Goal: Information Seeking & Learning: Learn about a topic

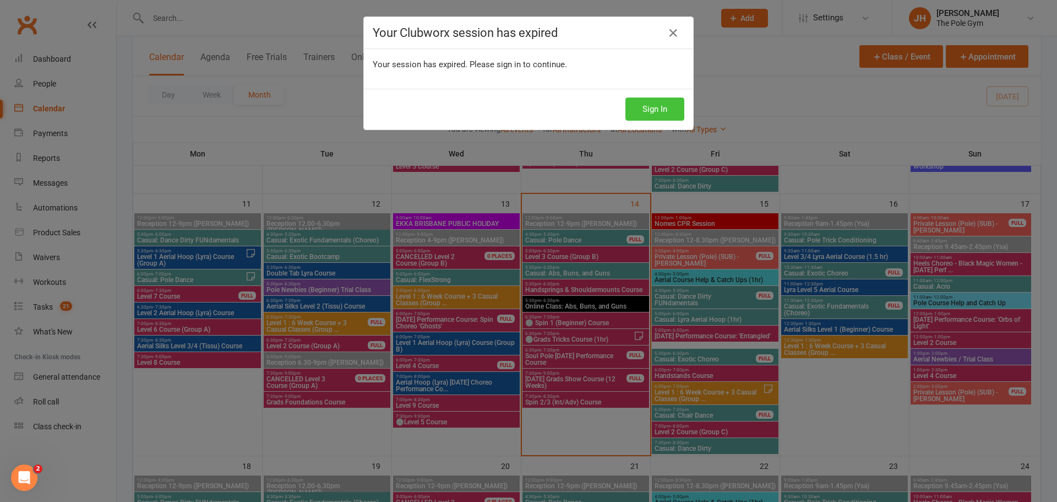
scroll to position [551, 0]
click at [667, 110] on button "Sign In" at bounding box center [655, 108] width 59 height 23
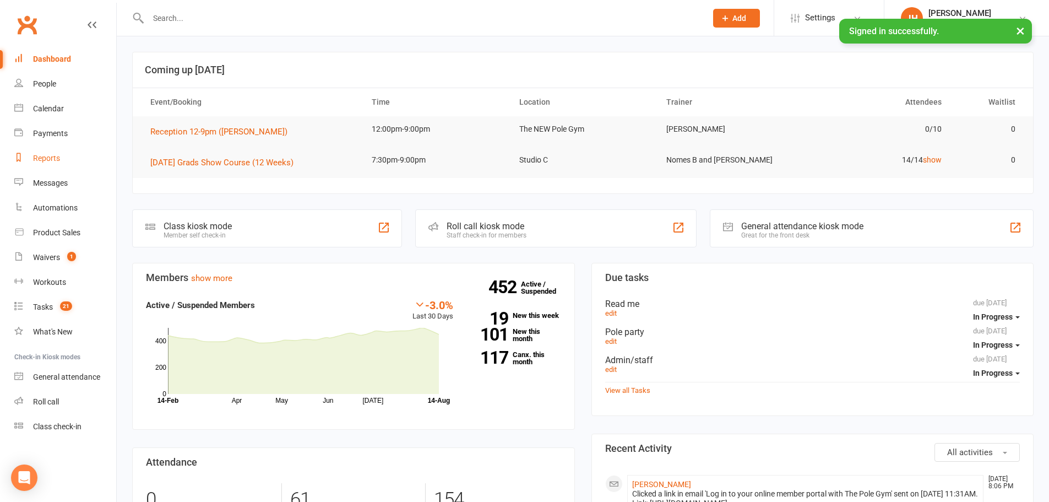
click at [57, 150] on link "Reports" at bounding box center [65, 158] width 102 height 25
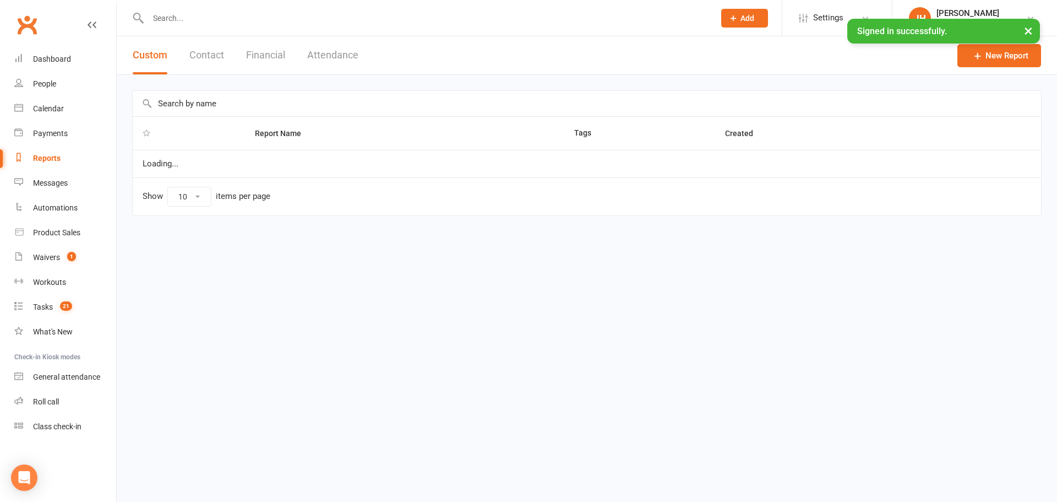
select select "100"
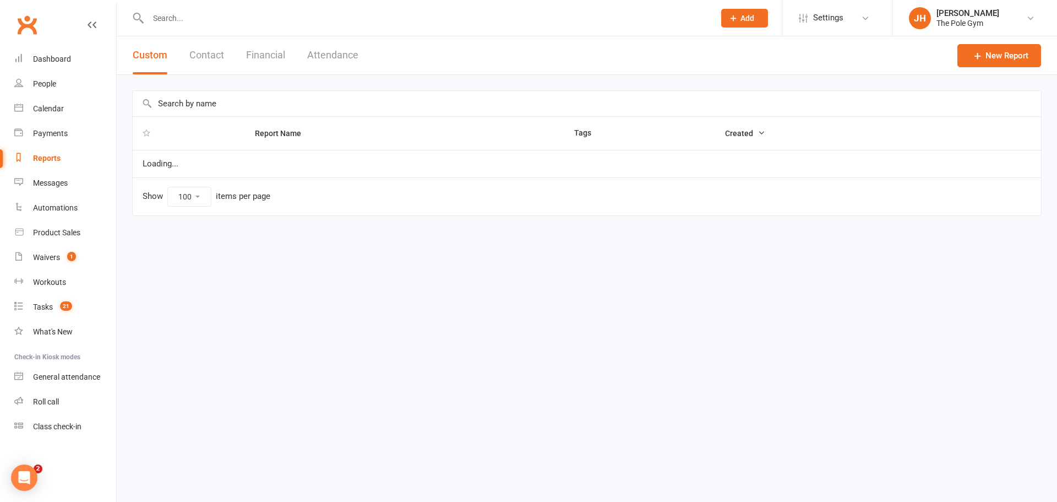
click at [268, 50] on button "Financial" at bounding box center [265, 55] width 39 height 38
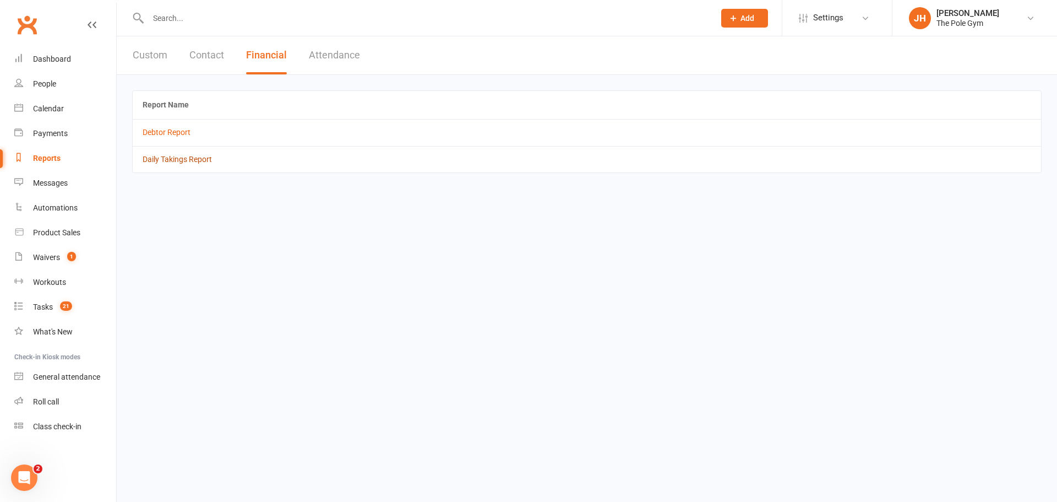
click at [193, 155] on link "Daily Takings Report" at bounding box center [177, 159] width 69 height 9
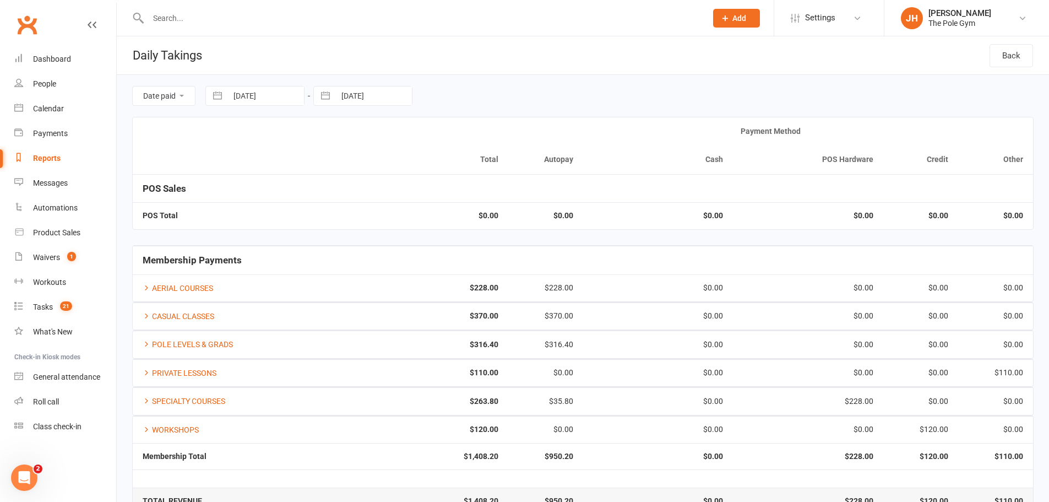
scroll to position [29, 0]
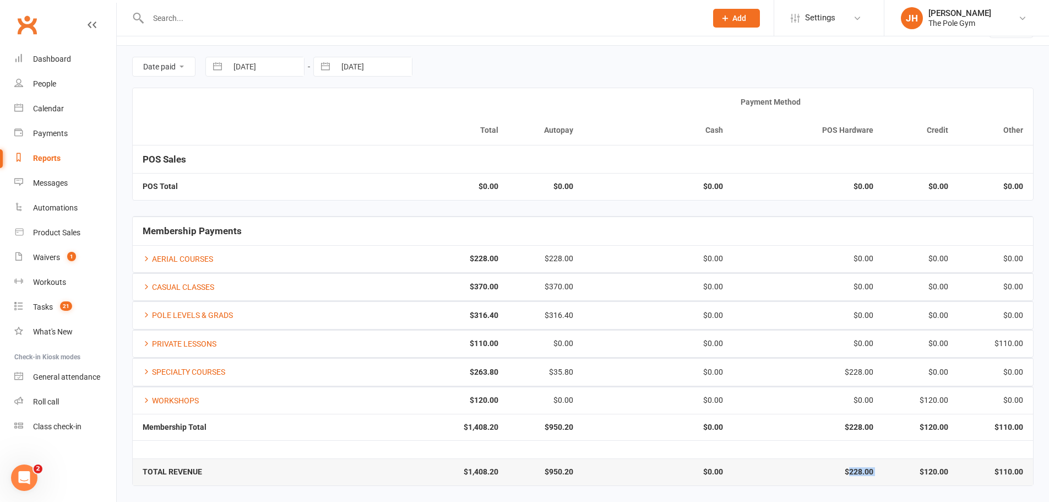
drag, startPoint x: 885, startPoint y: 468, endPoint x: 849, endPoint y: 471, distance: 36.4
click at [849, 471] on tr "TOTAL REVENUE $1,408.20 $950.20 $0.00 $228.00 $120.00 $110.00" at bounding box center [583, 471] width 900 height 26
copy strong "228.00"
select select "6"
select select "2025"
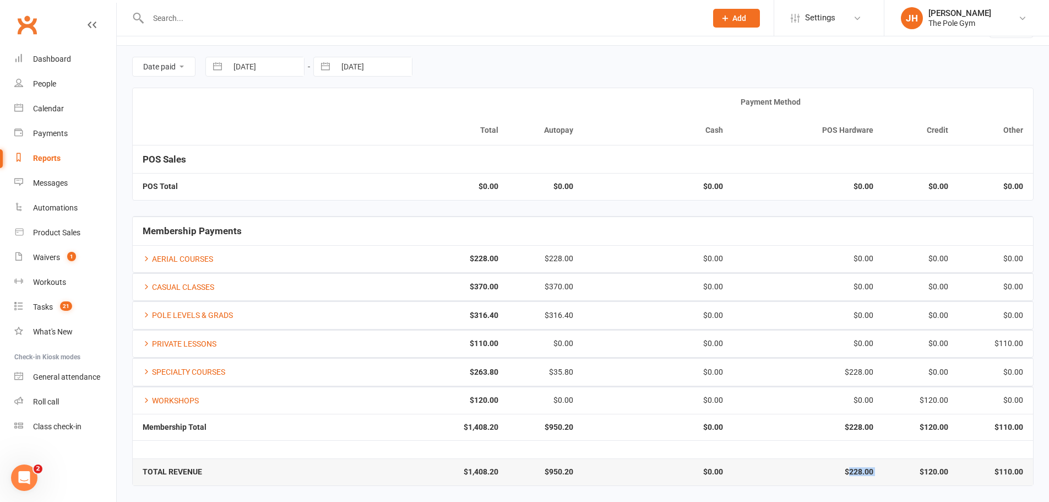
select select "7"
select select "2025"
select select "8"
select select "2025"
click at [262, 66] on input "14 Aug 2025" at bounding box center [265, 66] width 77 height 19
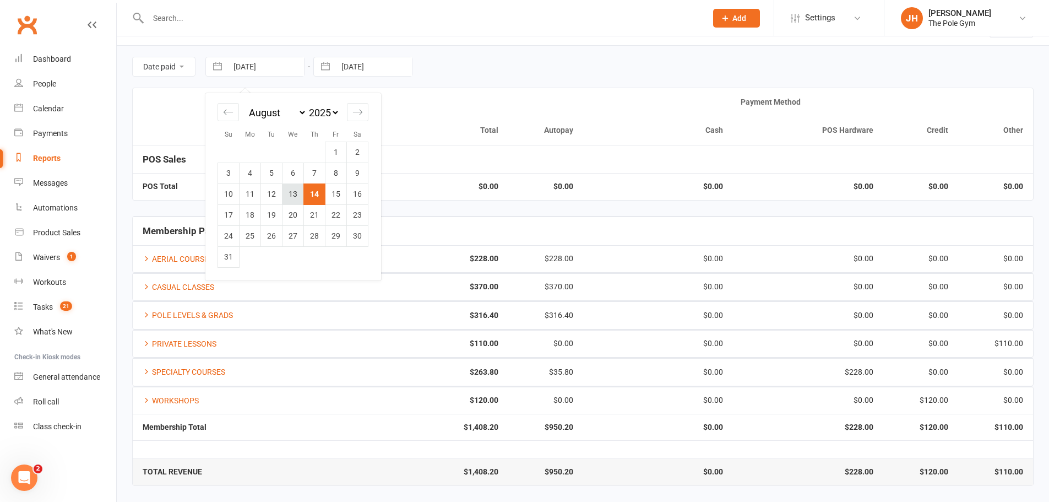
click at [297, 189] on td "13" at bounding box center [292, 193] width 21 height 21
type input "13 Aug 2025"
select select "6"
select select "2025"
select select "7"
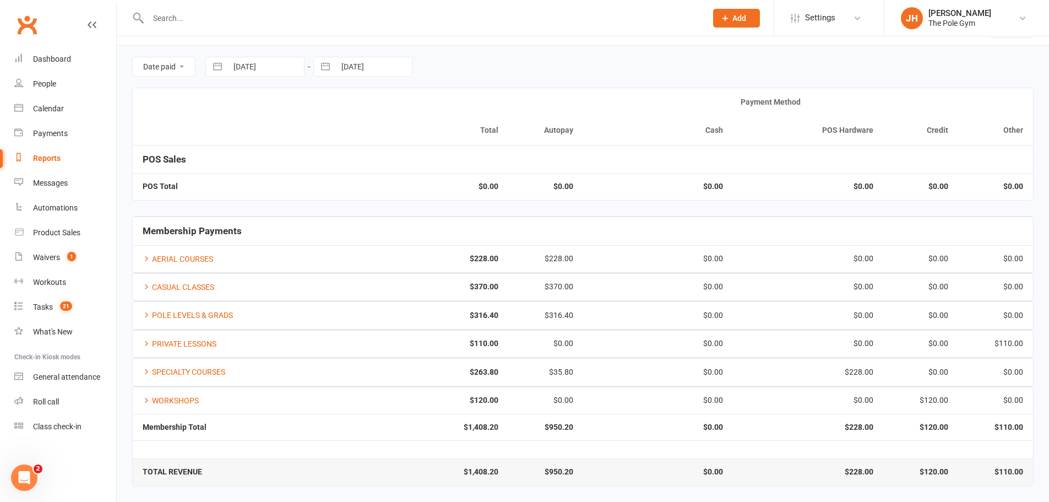
select select "2025"
select select "8"
select select "2025"
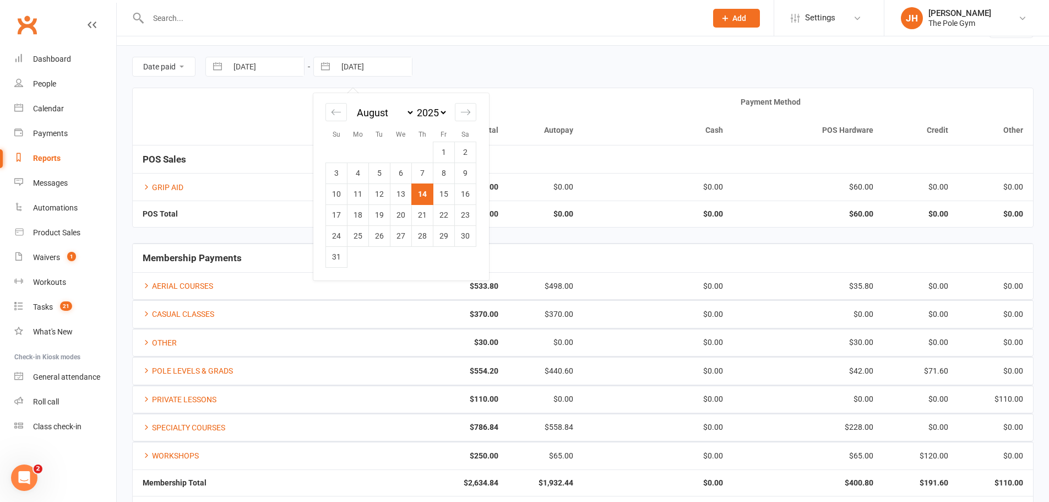
click at [399, 58] on input "14 Aug 2025" at bounding box center [373, 66] width 77 height 19
click at [404, 196] on td "13" at bounding box center [400, 193] width 21 height 21
type input "13 Aug 2025"
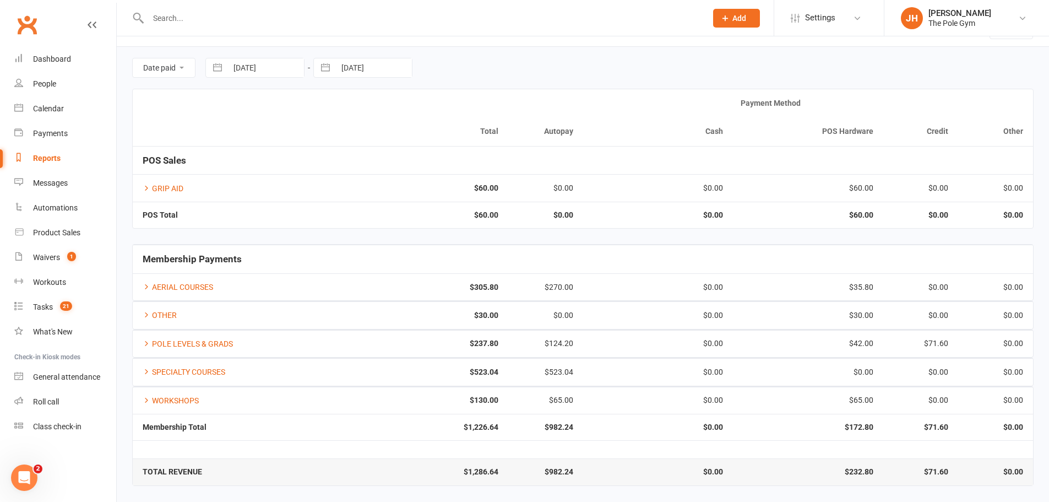
scroll to position [28, 0]
drag, startPoint x: 884, startPoint y: 211, endPoint x: 853, endPoint y: 212, distance: 31.4
click at [853, 212] on tr "POS Total $60.00 $0.00 $0.00 $60.00 $0.00 $0.00" at bounding box center [583, 215] width 900 height 26
copy strong "60.00"
drag, startPoint x: 879, startPoint y: 396, endPoint x: 856, endPoint y: 399, distance: 23.9
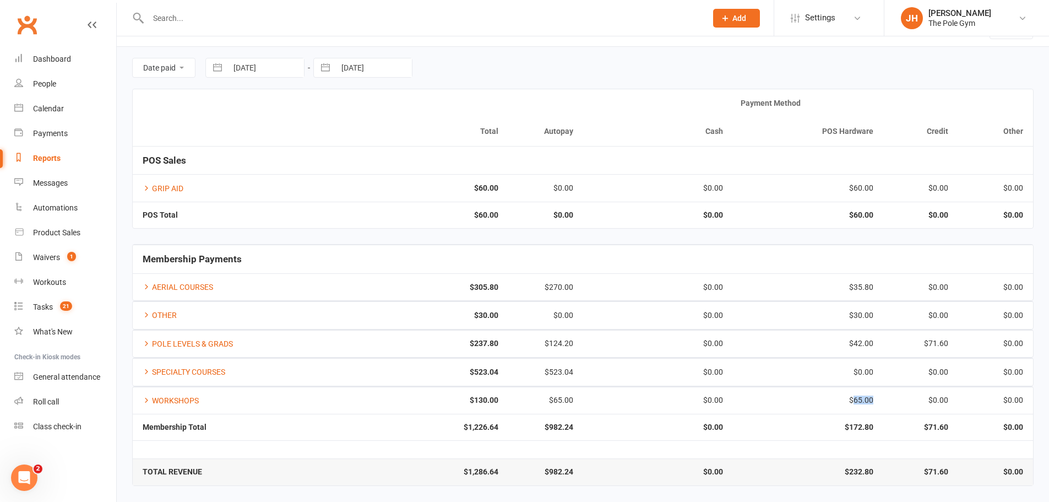
click at [856, 399] on td "$65.00" at bounding box center [808, 400] width 150 height 27
copy div "65.00"
click at [195, 340] on link "POLE LEVELS & GRADS" at bounding box center [188, 343] width 90 height 9
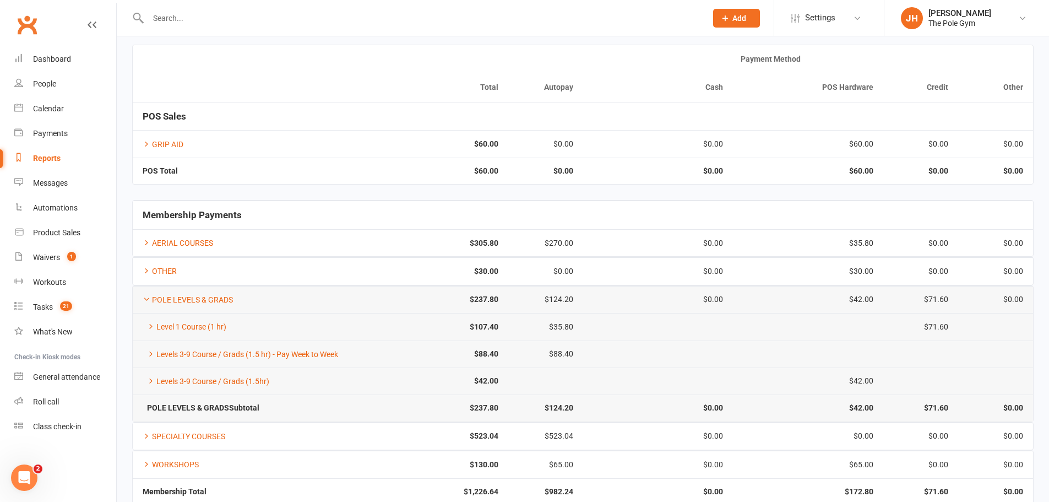
scroll to position [136, 0]
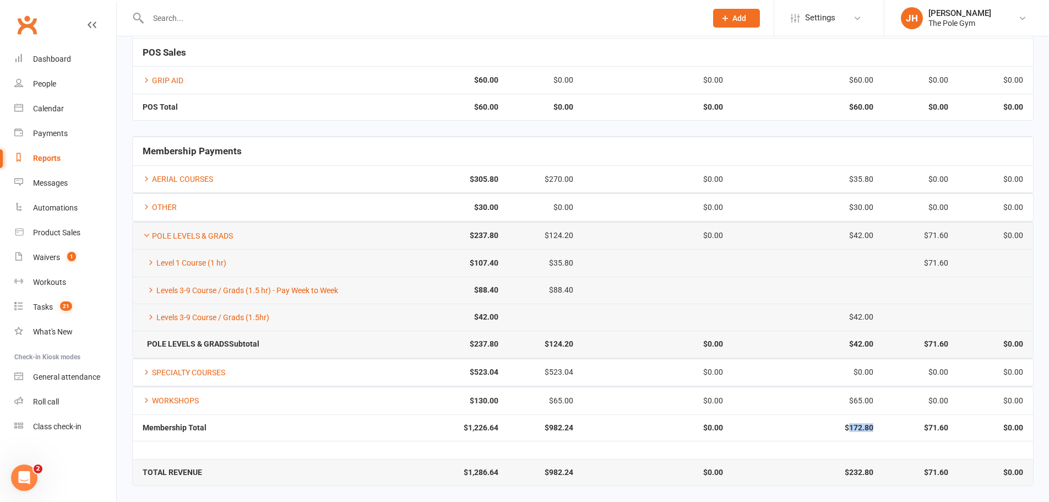
drag, startPoint x: 881, startPoint y: 427, endPoint x: 850, endPoint y: 432, distance: 31.3
click at [850, 432] on td "$172.80" at bounding box center [808, 427] width 150 height 26
copy strong "172.80"
drag, startPoint x: 888, startPoint y: 428, endPoint x: 876, endPoint y: 400, distance: 29.9
click at [887, 426] on td "$71.60" at bounding box center [920, 427] width 75 height 26
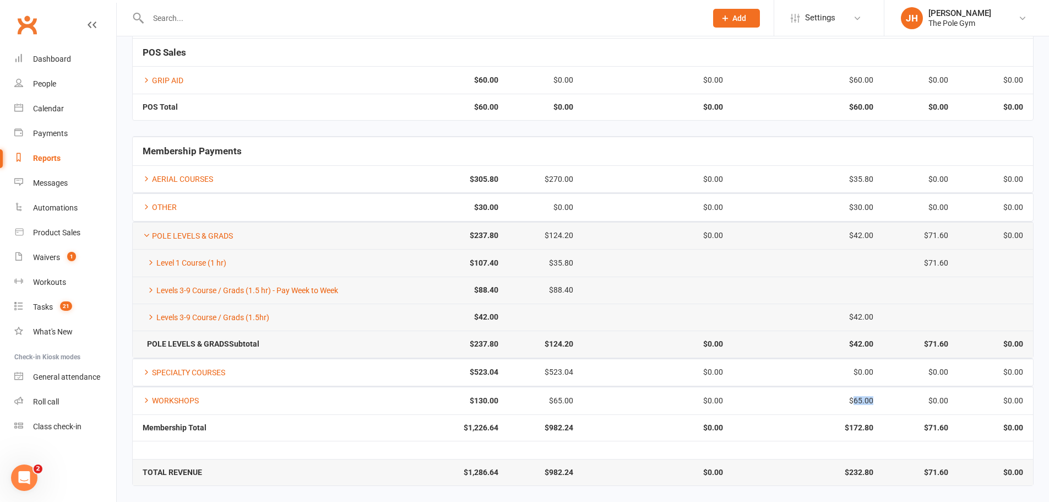
drag, startPoint x: 878, startPoint y: 396, endPoint x: 856, endPoint y: 396, distance: 22.0
click at [856, 396] on td "$65.00" at bounding box center [808, 400] width 150 height 27
drag, startPoint x: 873, startPoint y: 227, endPoint x: 852, endPoint y: 232, distance: 21.6
click at [852, 232] on td "$42.00" at bounding box center [808, 235] width 150 height 27
copy div "42.00"
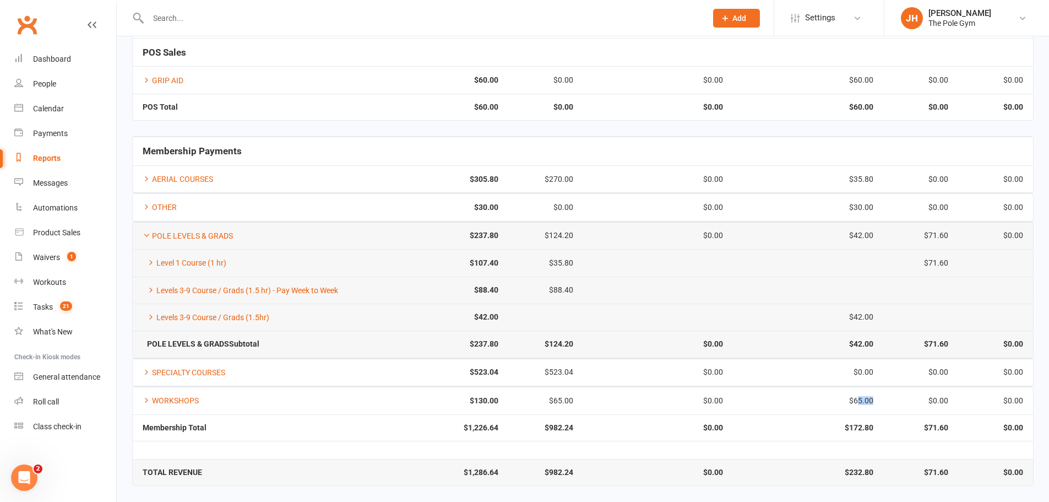
drag, startPoint x: 872, startPoint y: 396, endPoint x: 860, endPoint y: 397, distance: 12.7
click at [860, 397] on div "$65.00" at bounding box center [808, 400] width 130 height 8
click at [849, 397] on div "$65.00" at bounding box center [808, 400] width 130 height 8
click at [856, 399] on div "$65.00" at bounding box center [808, 400] width 130 height 8
drag, startPoint x: 855, startPoint y: 399, endPoint x: 871, endPoint y: 399, distance: 16.5
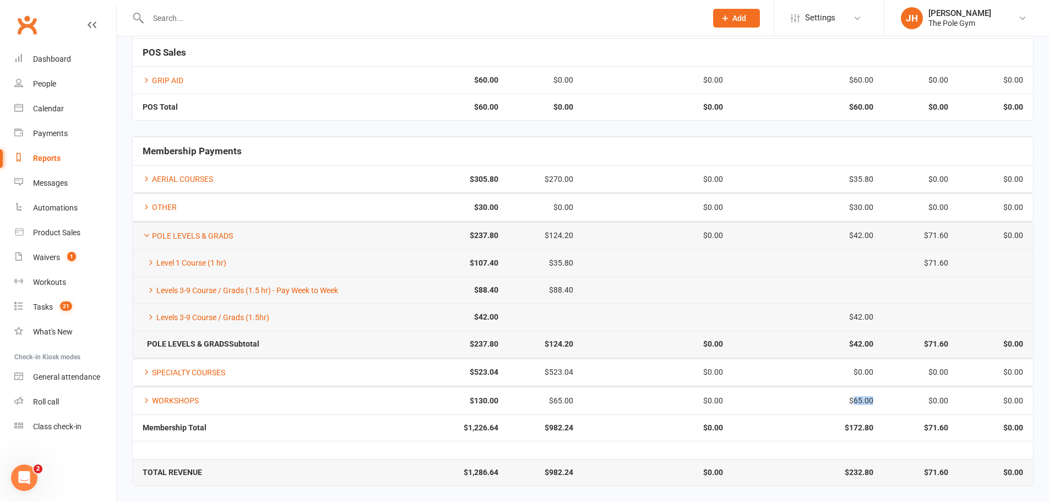
click at [871, 399] on div "$65.00" at bounding box center [808, 400] width 130 height 8
copy div "65.00"
click at [151, 398] on link "WORKSHOPS" at bounding box center [171, 400] width 56 height 9
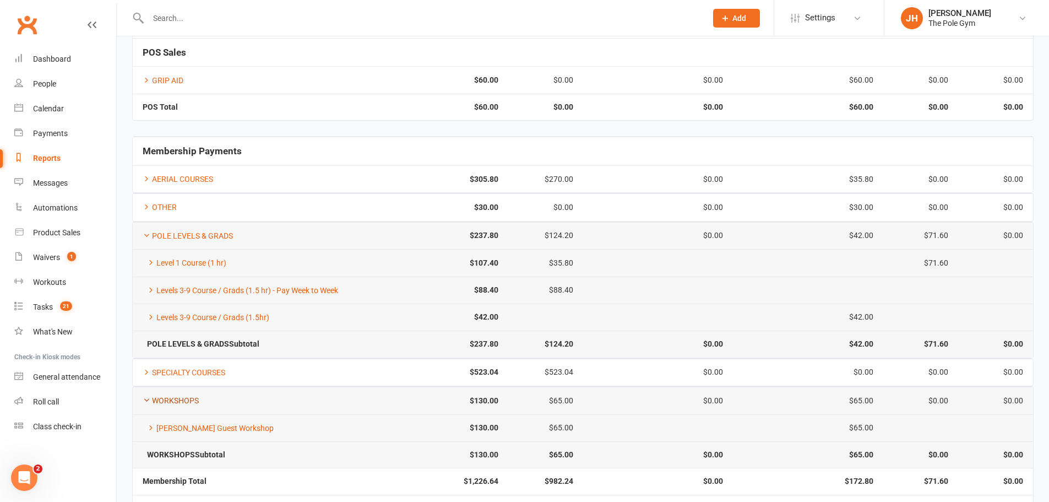
click at [160, 397] on link "WORKSHOPS" at bounding box center [171, 400] width 56 height 9
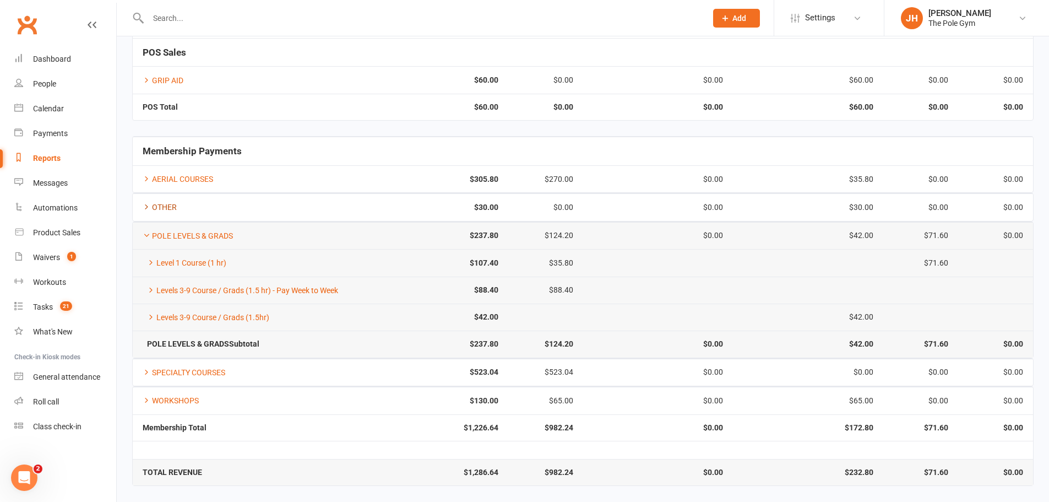
click at [159, 208] on link "OTHER" at bounding box center [160, 207] width 34 height 9
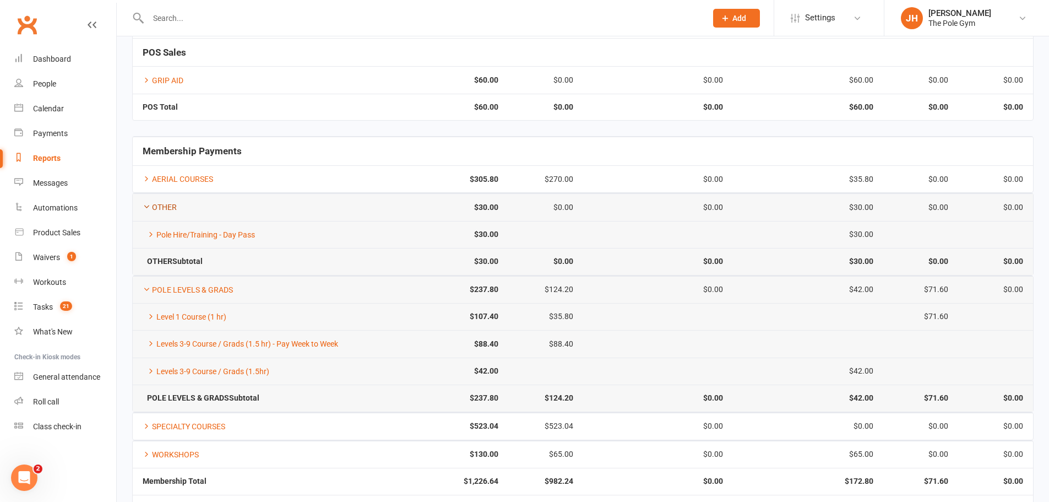
click at [159, 208] on link "OTHER" at bounding box center [160, 207] width 34 height 9
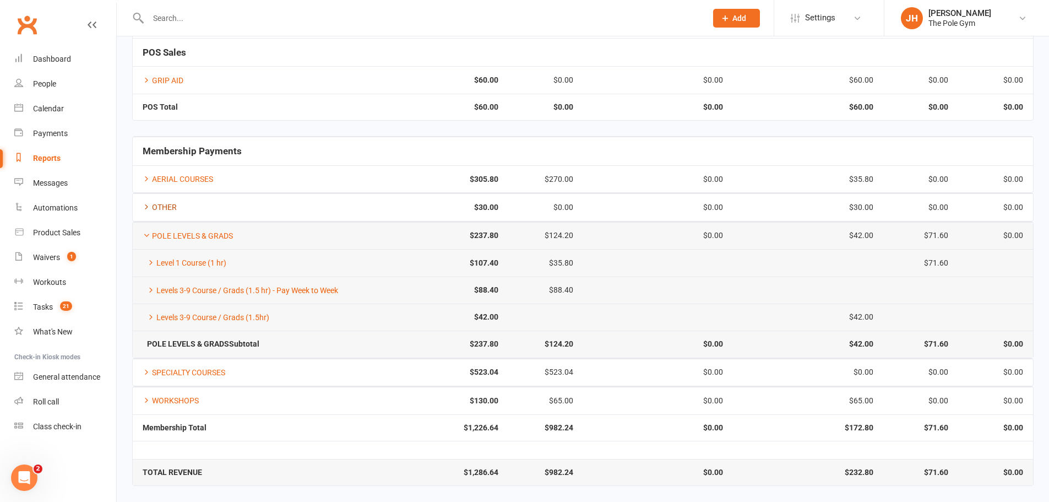
click at [150, 210] on icon at bounding box center [147, 207] width 8 height 8
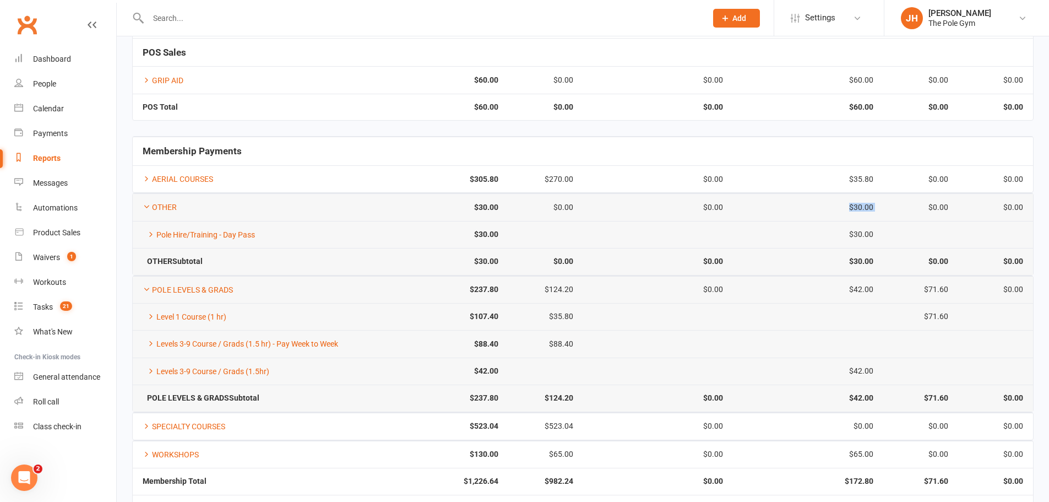
click at [836, 208] on tr "OTHER $30.00 $0.00 $0.00 $30.00 $0.00 $0.00" at bounding box center [583, 206] width 900 height 27
copy div "$30.00"
drag, startPoint x: 888, startPoint y: 177, endPoint x: 854, endPoint y: 175, distance: 34.2
click at [854, 175] on tr "AERIAL COURSES $305.80 $270.00 $0.00 $35.80 $0.00 $0.00" at bounding box center [583, 178] width 900 height 27
copy div "35.80"
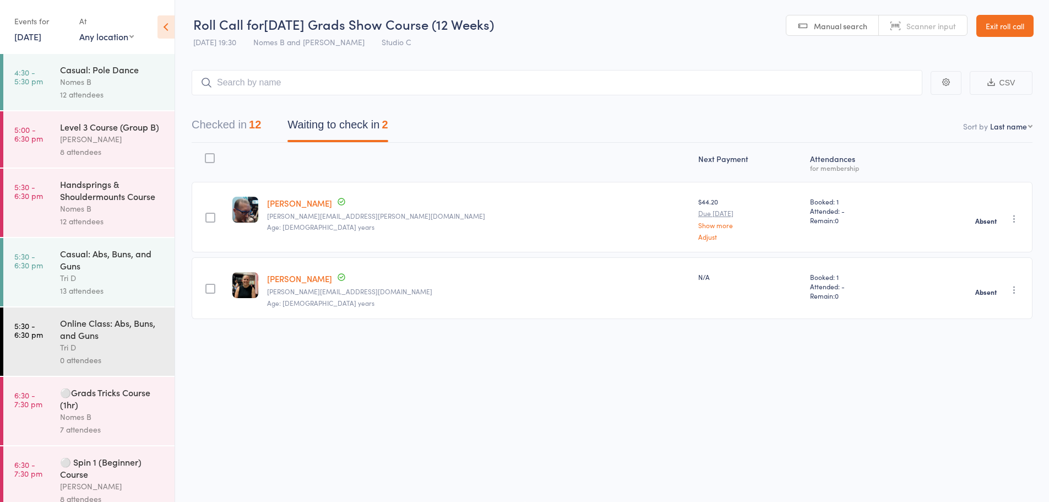
scroll to position [234, 0]
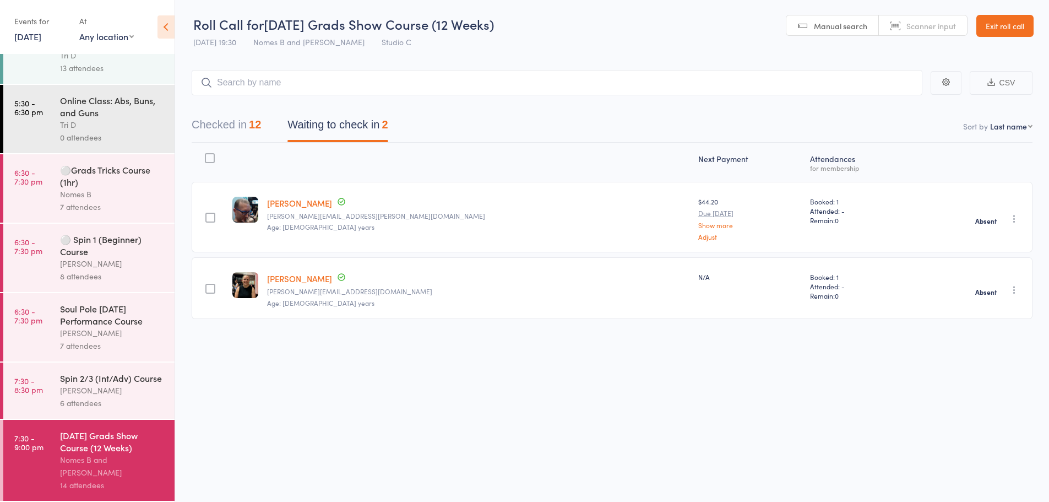
drag, startPoint x: 1007, startPoint y: 31, endPoint x: 886, endPoint y: 6, distance: 123.7
click at [1007, 31] on link "Exit roll call" at bounding box center [1004, 26] width 57 height 22
